Goal: Task Accomplishment & Management: Manage account settings

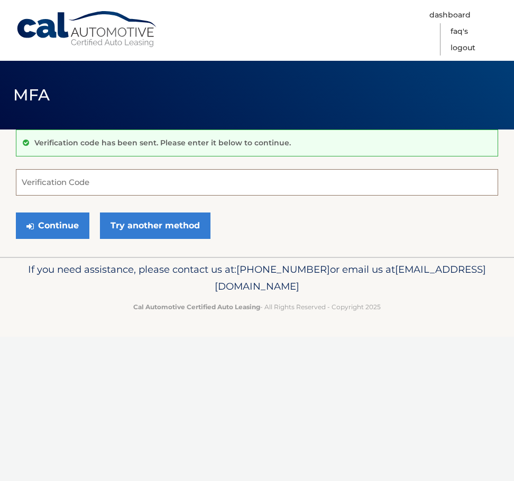
click at [53, 186] on input "Verification Code" at bounding box center [257, 182] width 482 height 26
type input "861195"
click at [16, 213] on button "Continue" at bounding box center [53, 226] width 74 height 26
